Goal: Find specific page/section: Find specific page/section

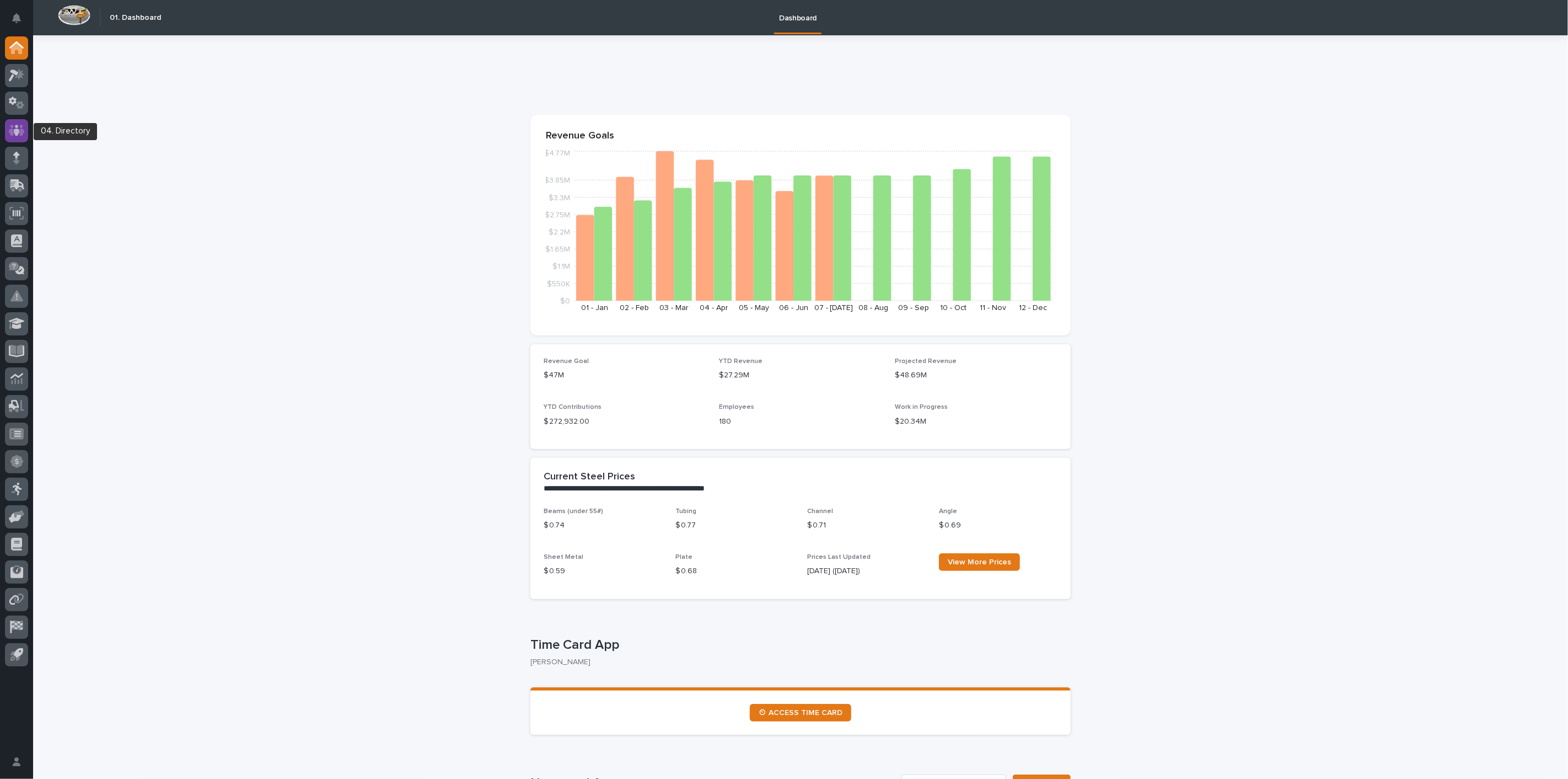
click at [16, 133] on icon at bounding box center [16, 131] width 7 height 11
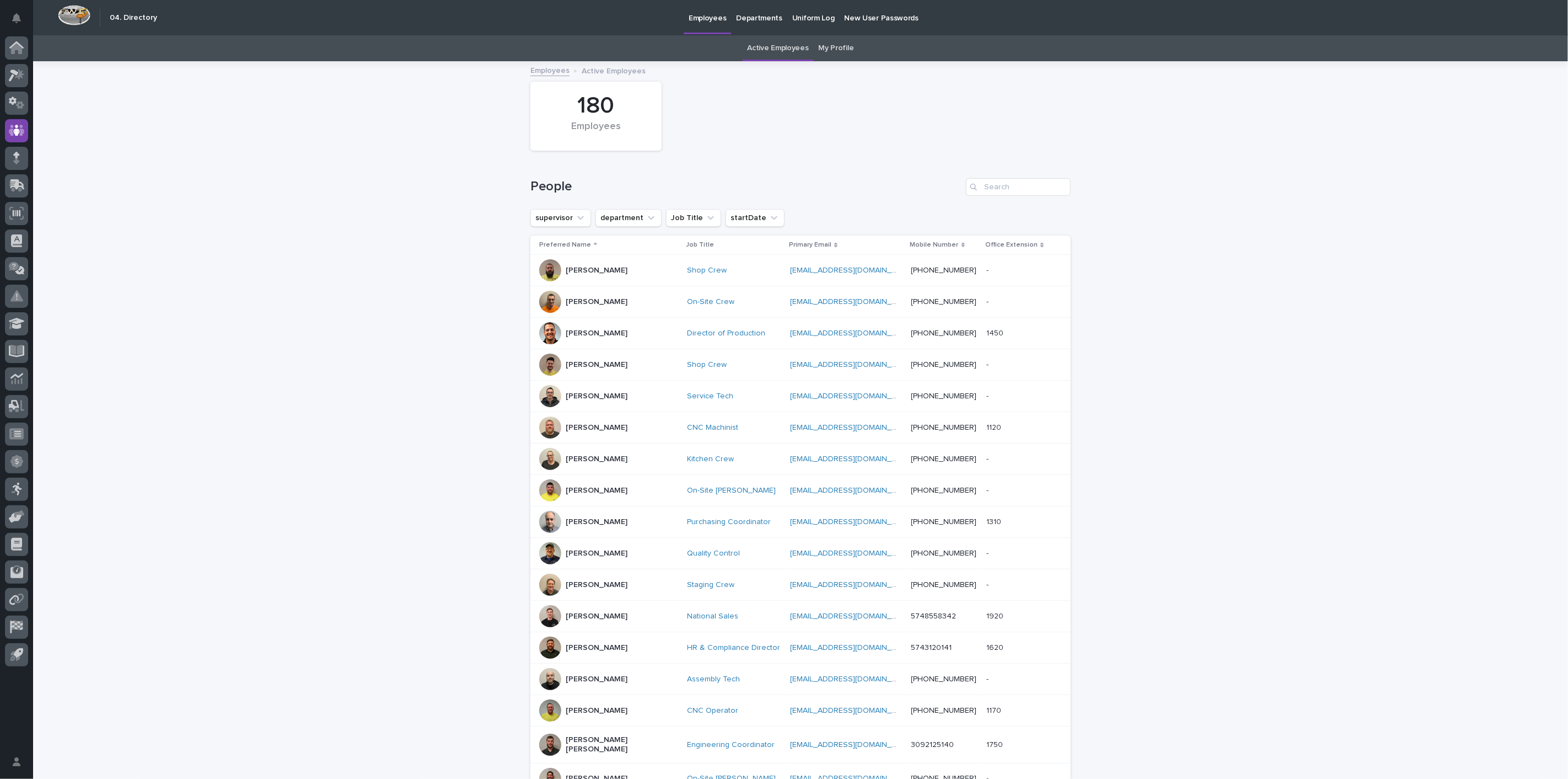
click at [826, 45] on link "My Profile" at bounding box center [836, 48] width 35 height 26
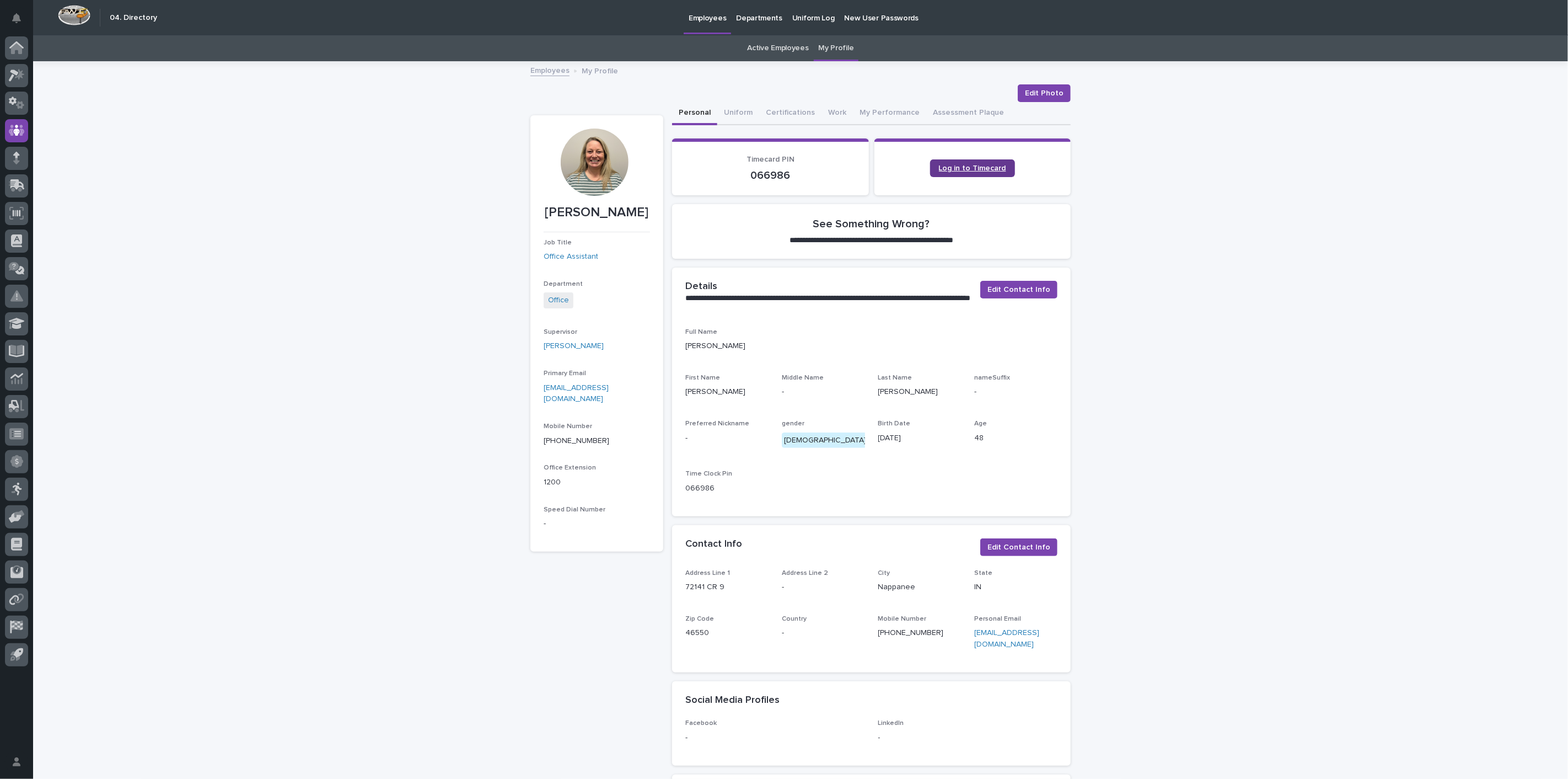
click at [939, 171] on span "Log in to Timecard" at bounding box center [972, 168] width 67 height 8
